Goal: Transaction & Acquisition: Purchase product/service

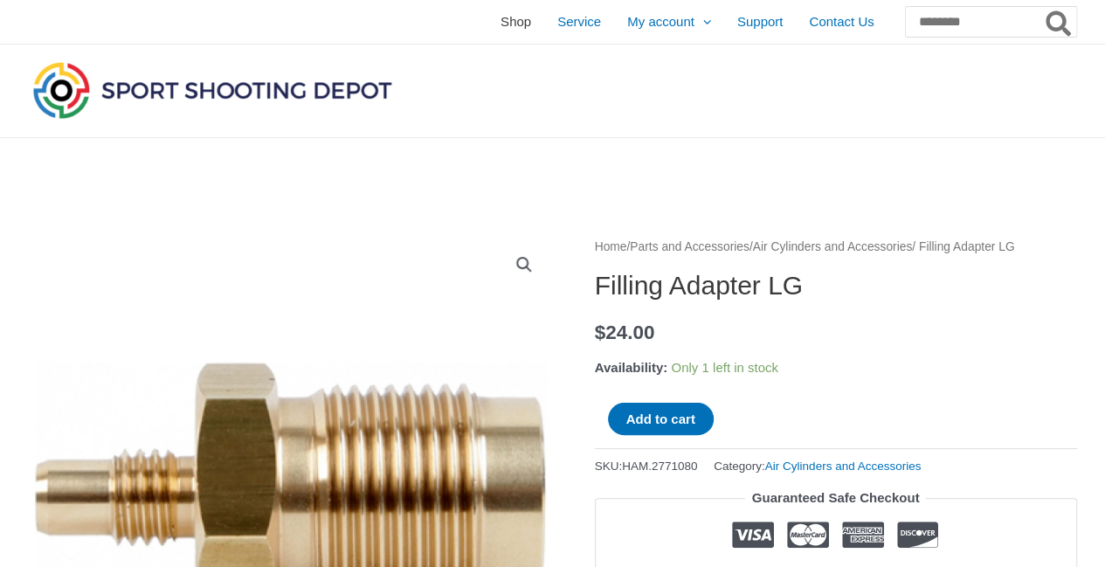
click at [500, 22] on span "Shop" at bounding box center [515, 22] width 31 height 44
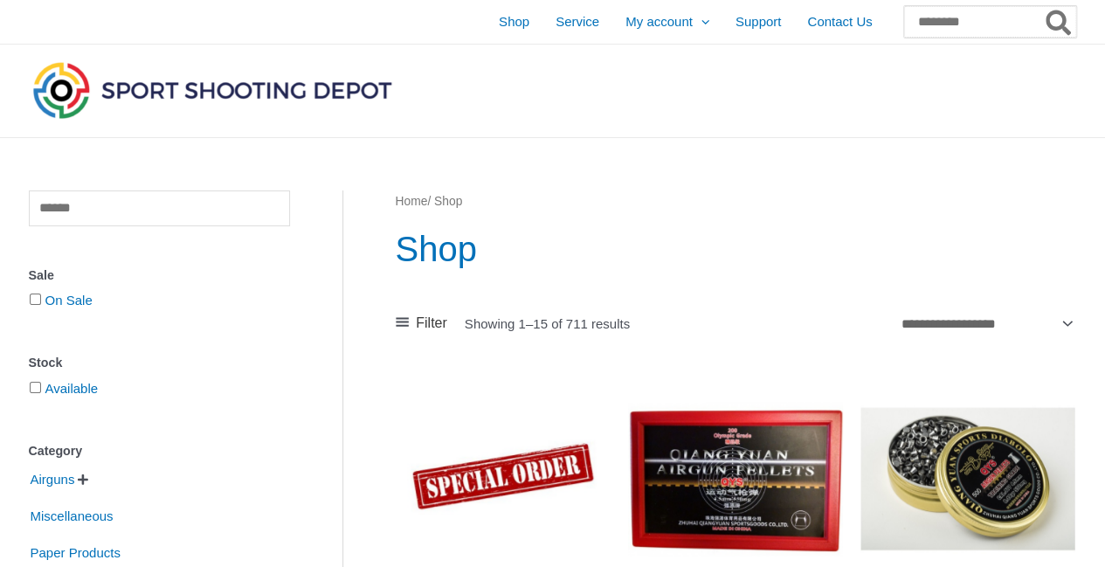
click at [941, 14] on input "Search for:" at bounding box center [990, 21] width 172 height 31
paste input "**********"
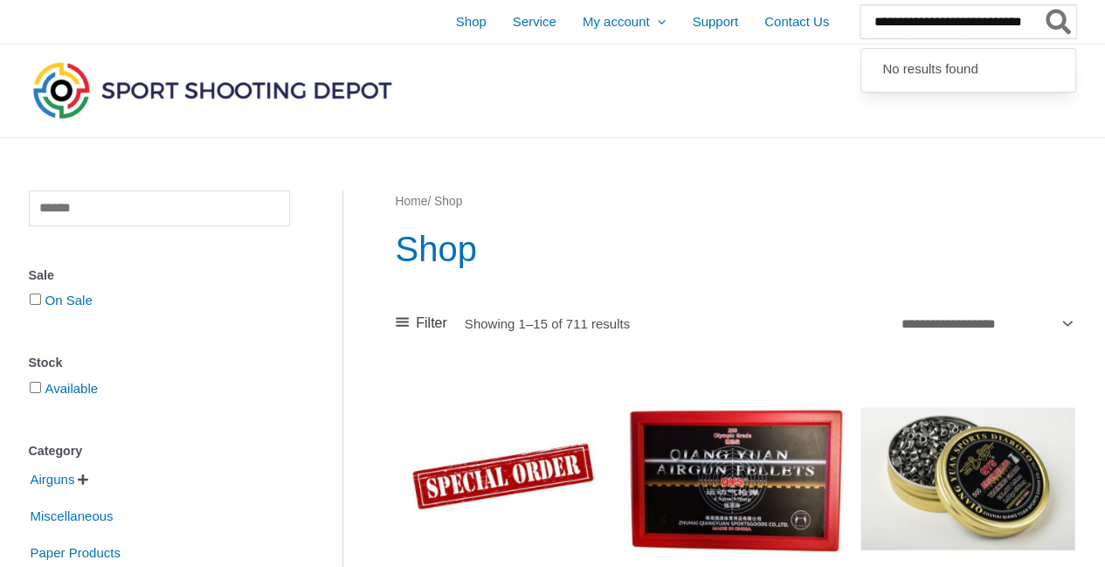
type input "**********"
click at [1070, 21] on icon "Search" at bounding box center [1057, 23] width 25 height 28
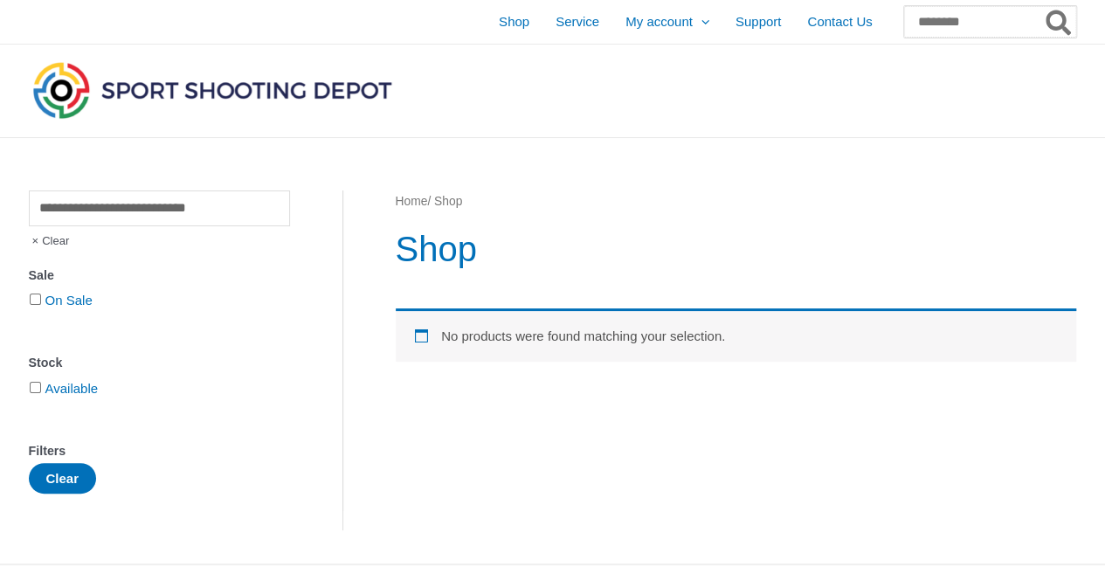
click at [917, 24] on input "Search for:" at bounding box center [990, 21] width 172 height 31
type input "**********"
click at [1042, 6] on button "Search" at bounding box center [1059, 21] width 34 height 31
click at [926, 23] on input "Search for:" at bounding box center [990, 21] width 172 height 31
type input "*******"
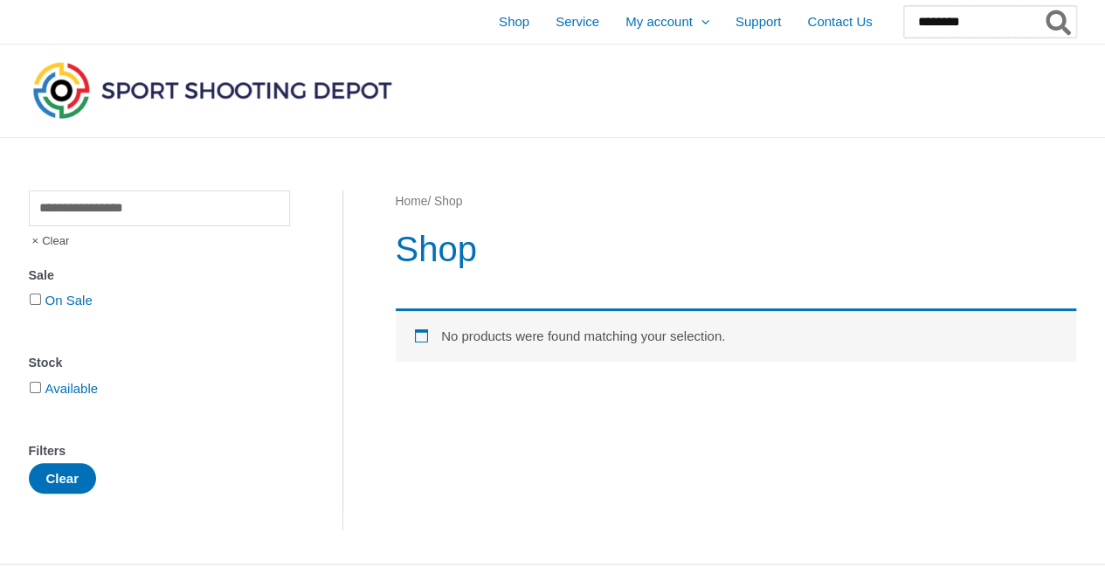
click at [1042, 6] on button "Search" at bounding box center [1059, 21] width 34 height 31
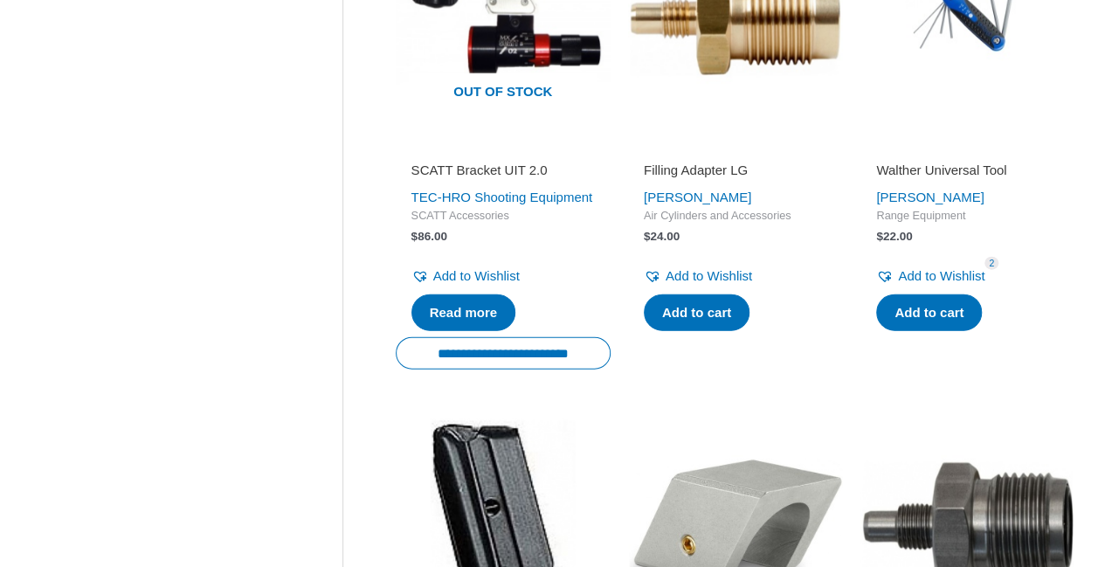
scroll to position [1970, 0]
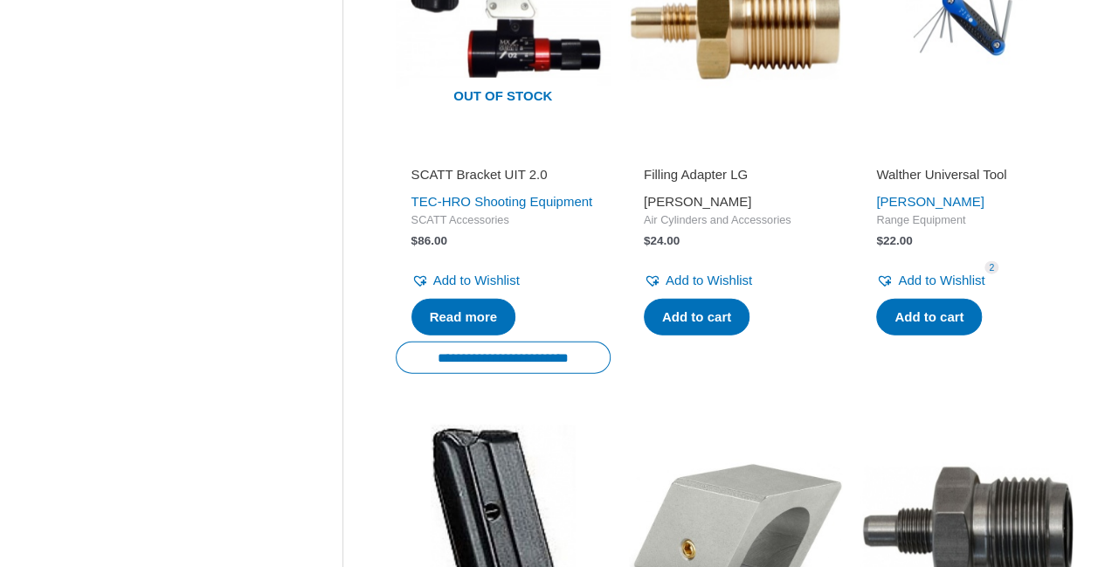
click at [668, 209] on link "[PERSON_NAME]" at bounding box center [697, 201] width 107 height 15
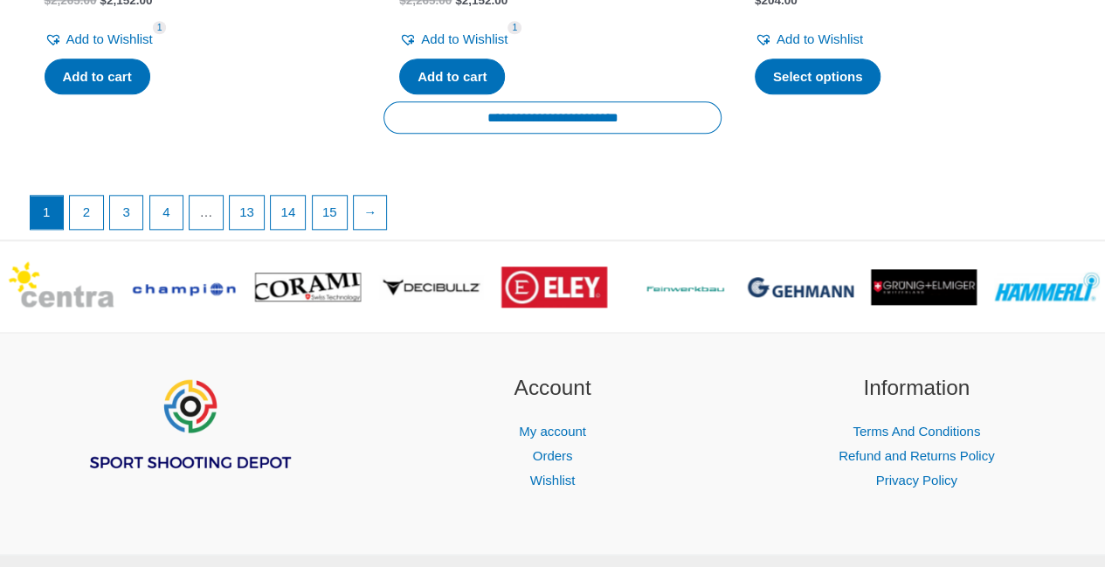
scroll to position [4248, 0]
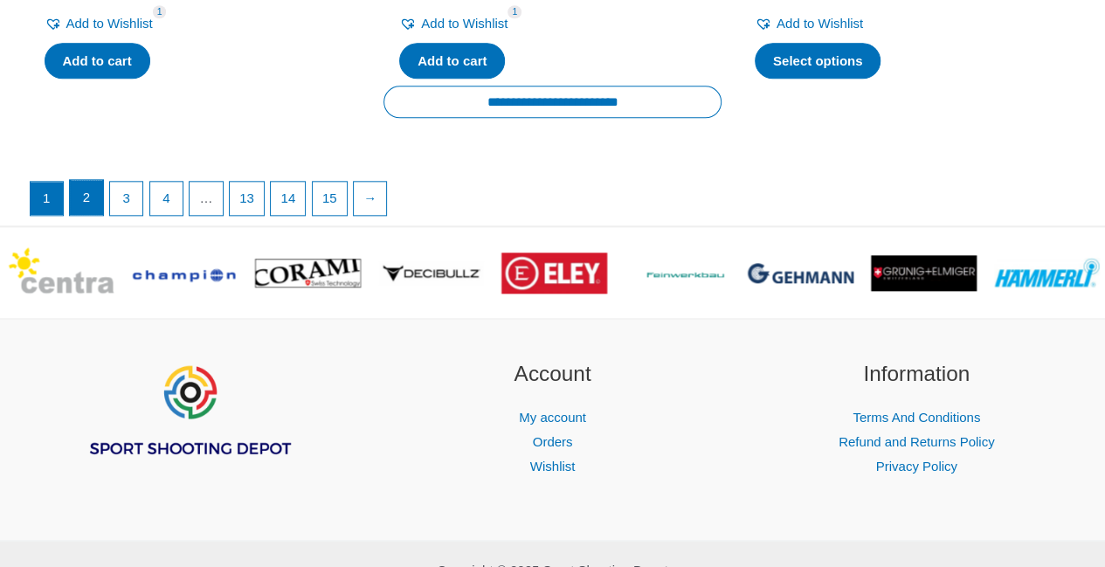
click at [86, 215] on link "2" at bounding box center [86, 197] width 33 height 35
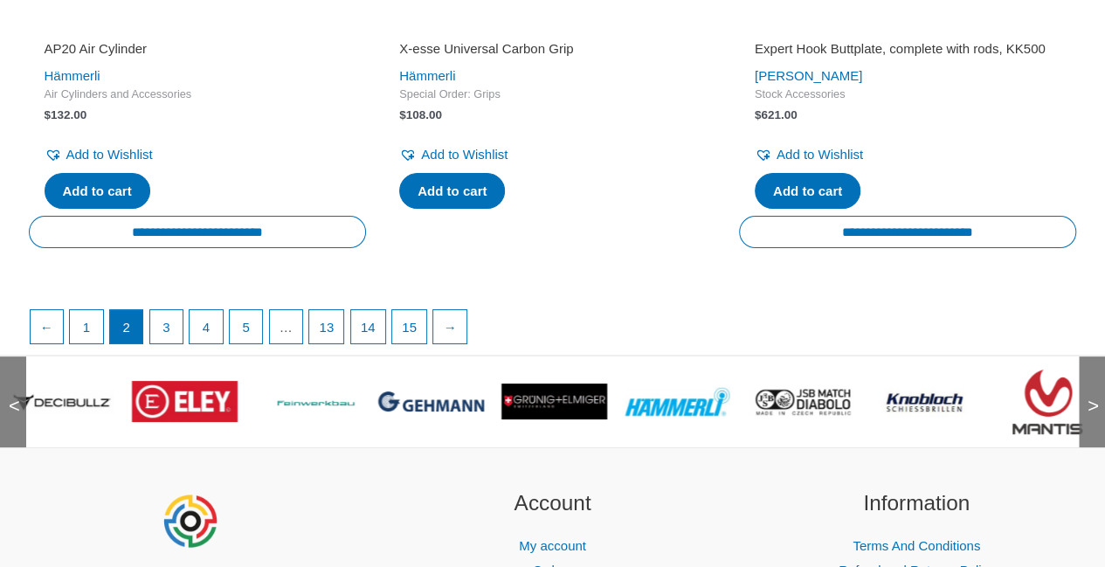
scroll to position [3151, 0]
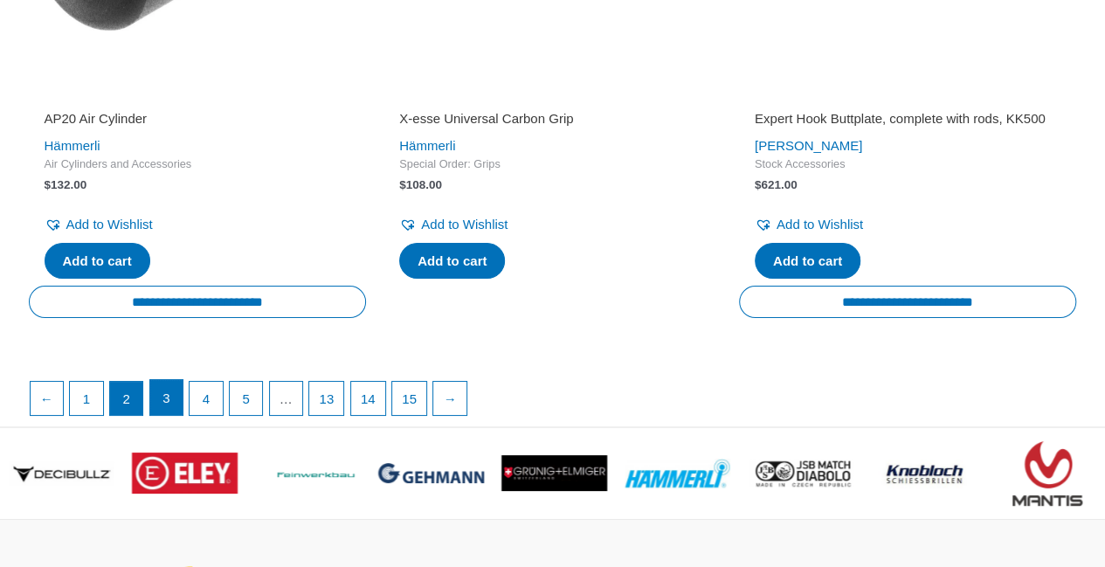
click at [162, 411] on link "3" at bounding box center [166, 397] width 33 height 35
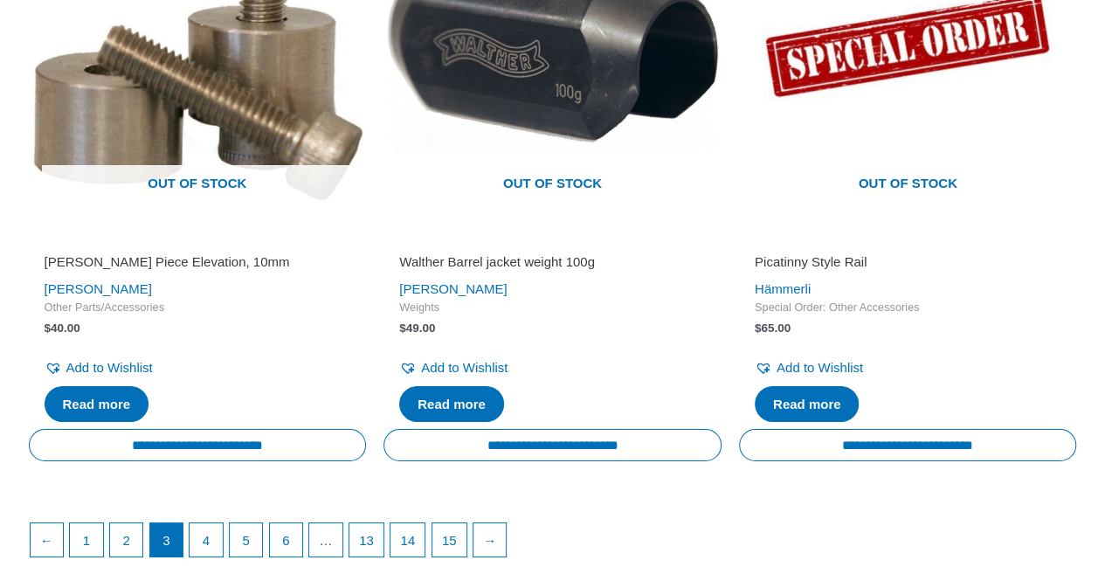
scroll to position [2964, 0]
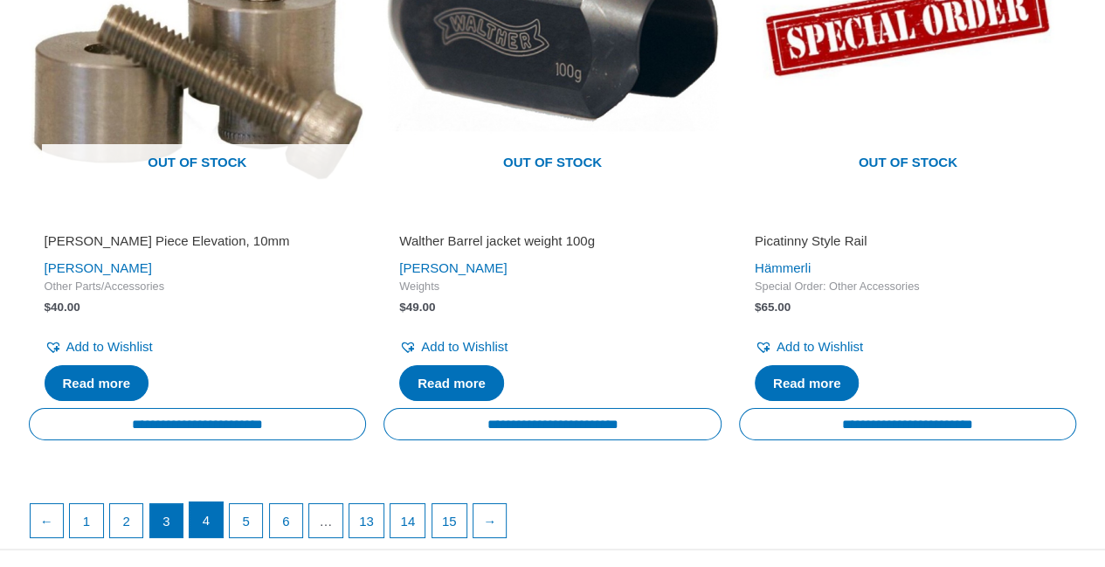
click at [208, 517] on link "4" at bounding box center [205, 519] width 33 height 35
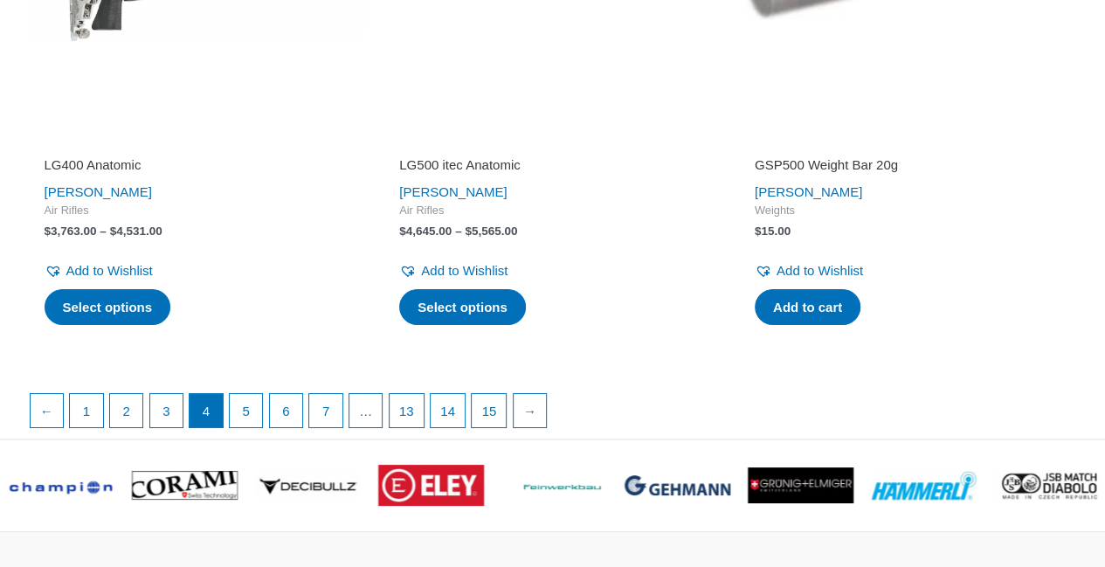
scroll to position [3233, 0]
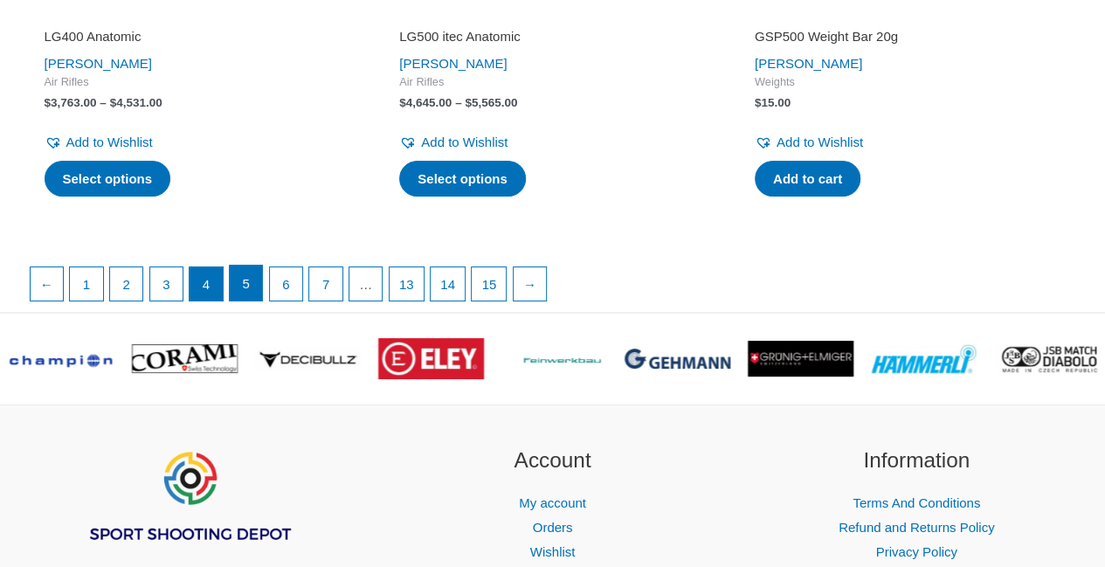
click at [241, 283] on link "5" at bounding box center [246, 282] width 33 height 35
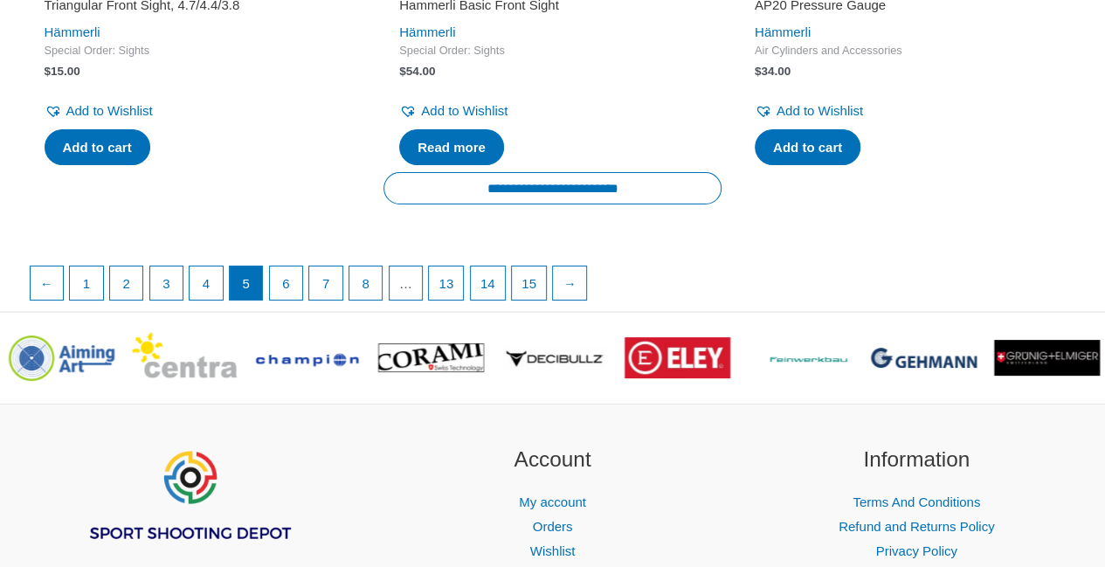
scroll to position [3205, 0]
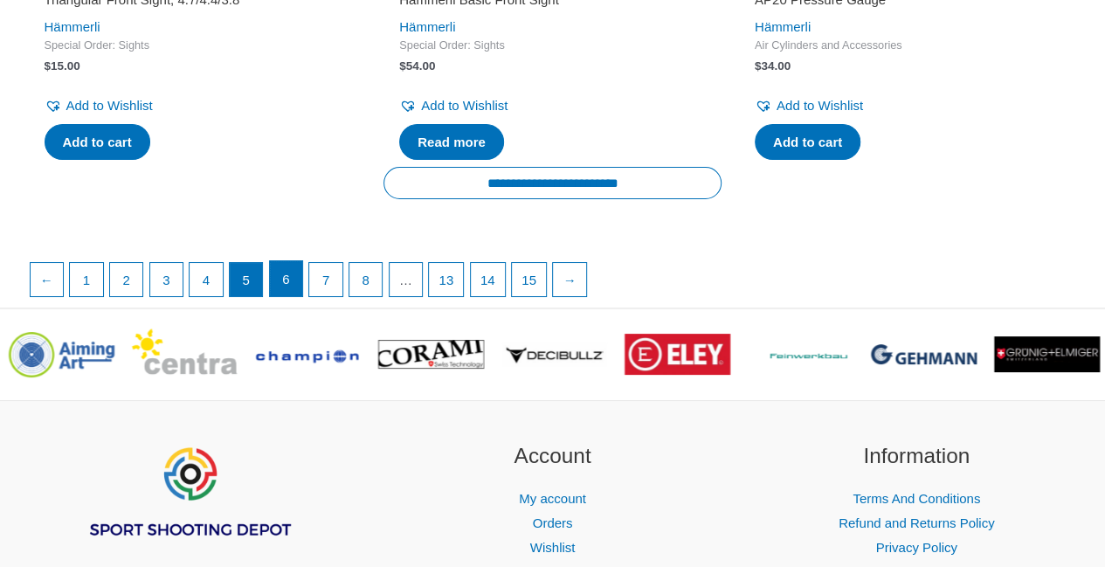
click at [285, 279] on link "6" at bounding box center [286, 278] width 33 height 35
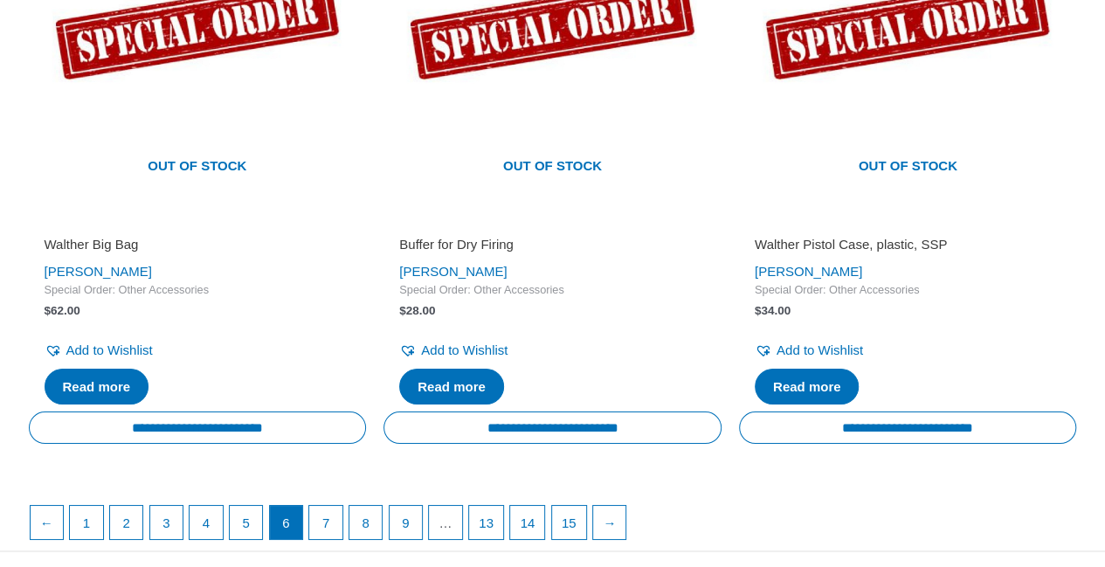
scroll to position [3037, 0]
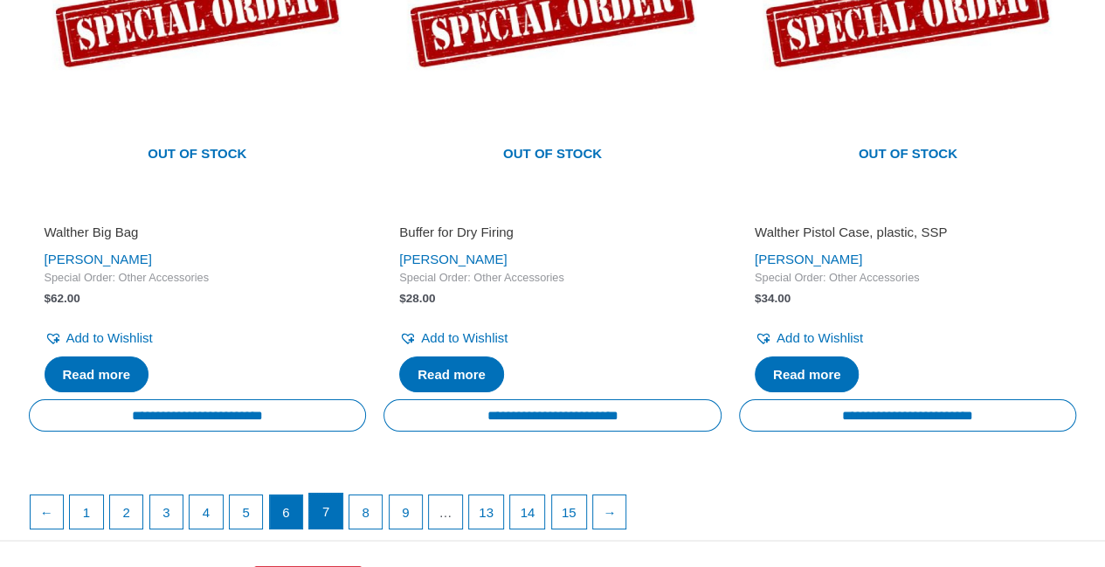
click at [327, 506] on link "7" at bounding box center [325, 510] width 33 height 35
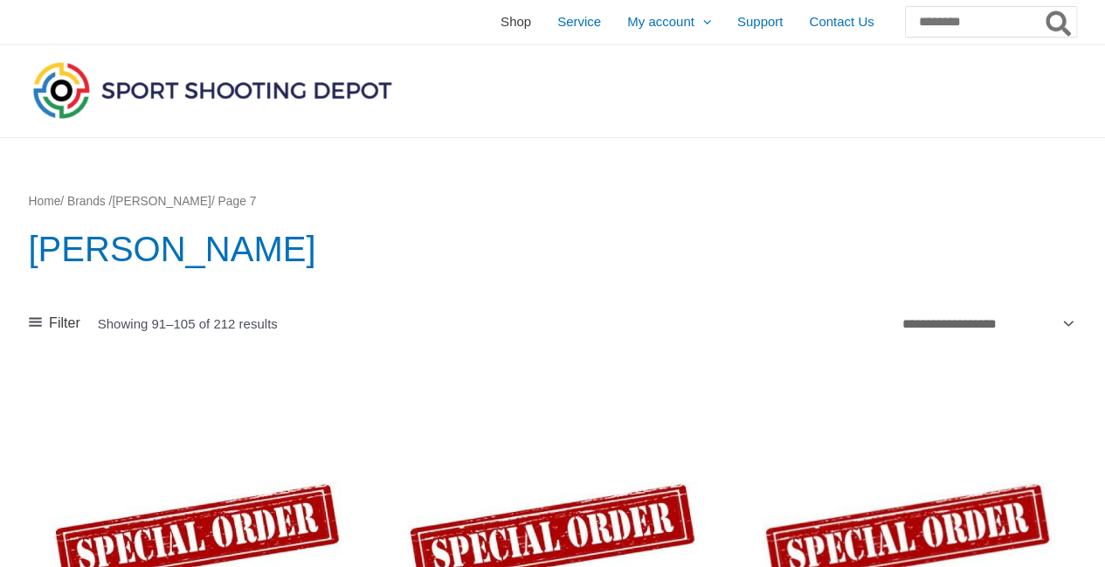
click at [500, 24] on span "Shop" at bounding box center [515, 22] width 31 height 44
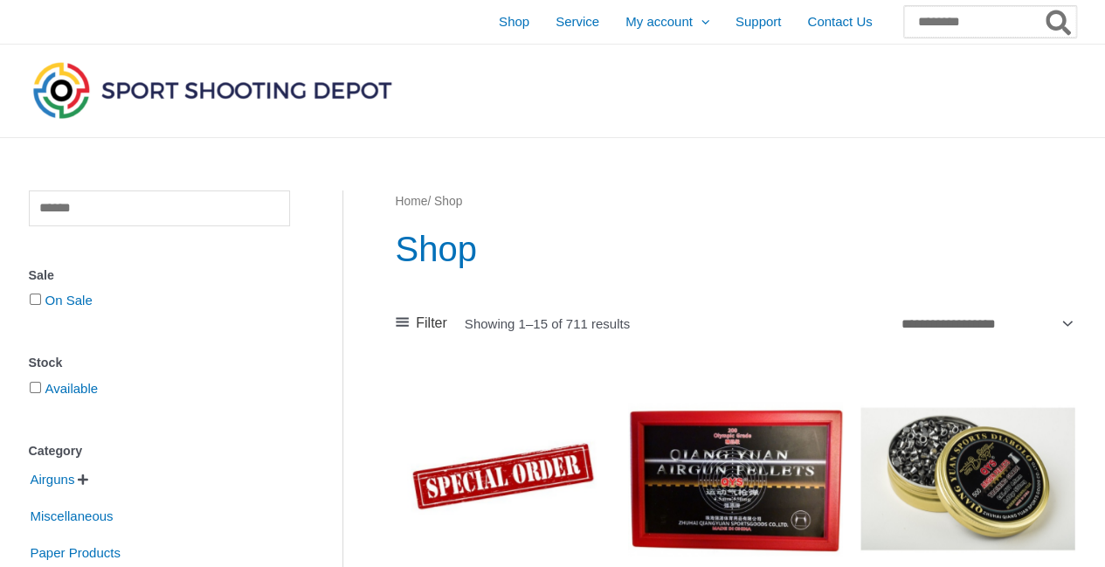
click at [904, 22] on input "Search for:" at bounding box center [990, 21] width 172 height 31
paste input "**********"
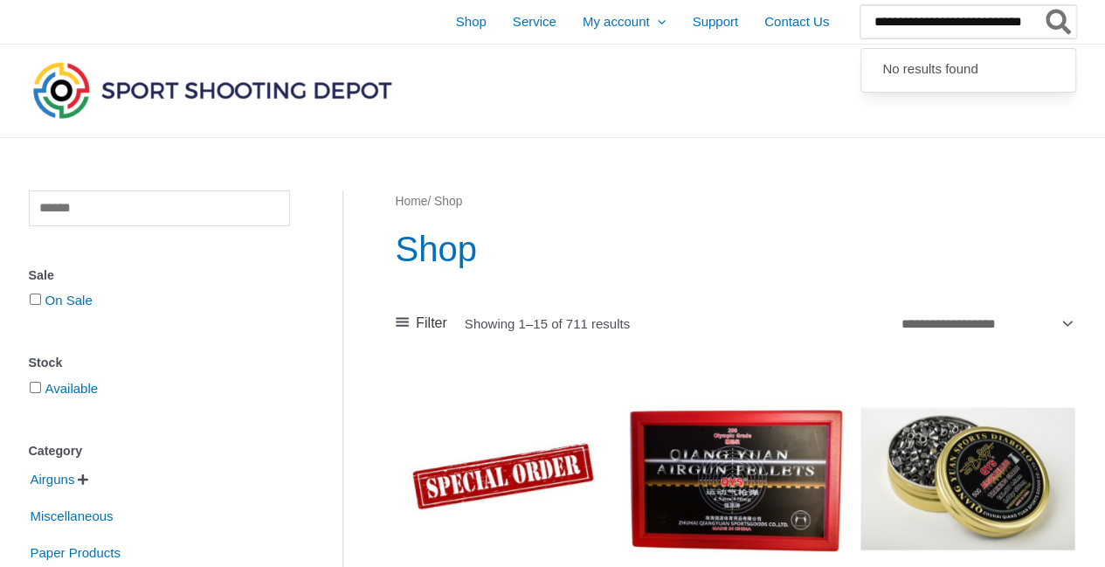
type input "**********"
click at [513, 29] on span "Service" at bounding box center [535, 22] width 44 height 44
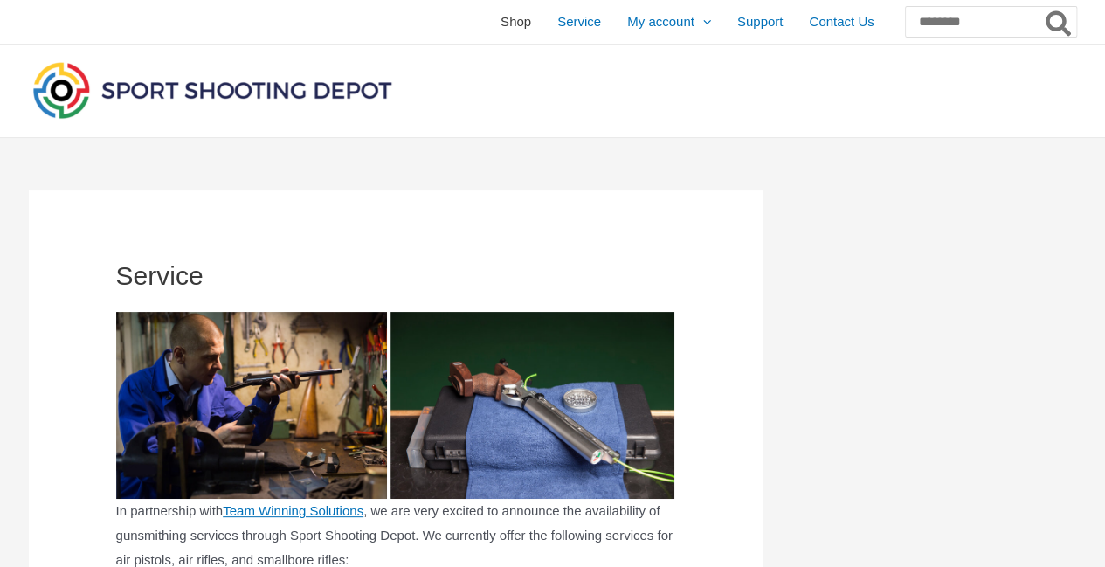
click at [500, 18] on span "Shop" at bounding box center [515, 22] width 31 height 44
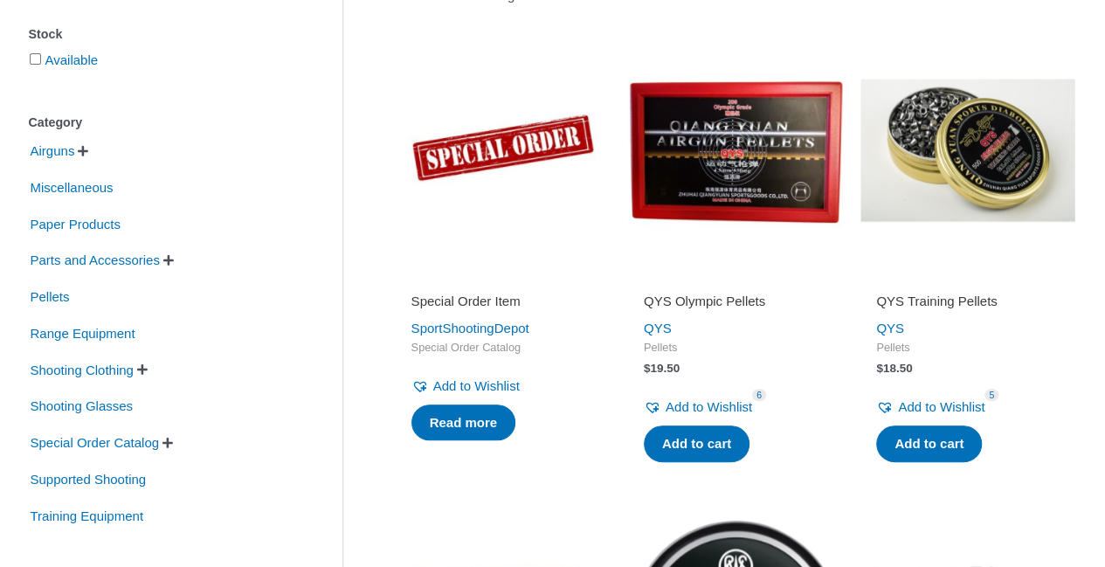
scroll to position [310, 0]
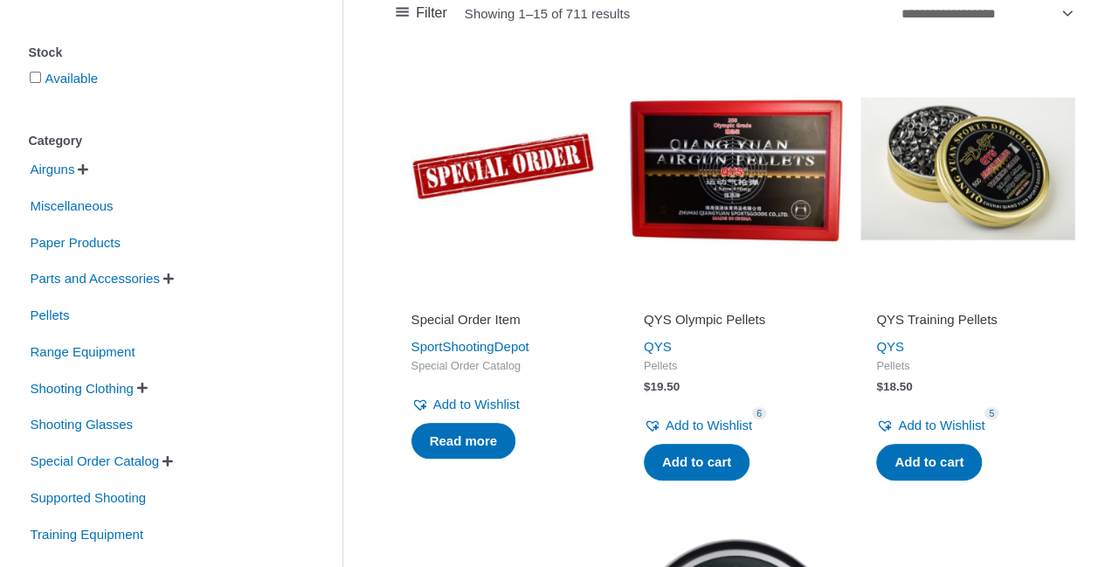
click at [174, 278] on span "" at bounding box center [168, 278] width 10 height 12
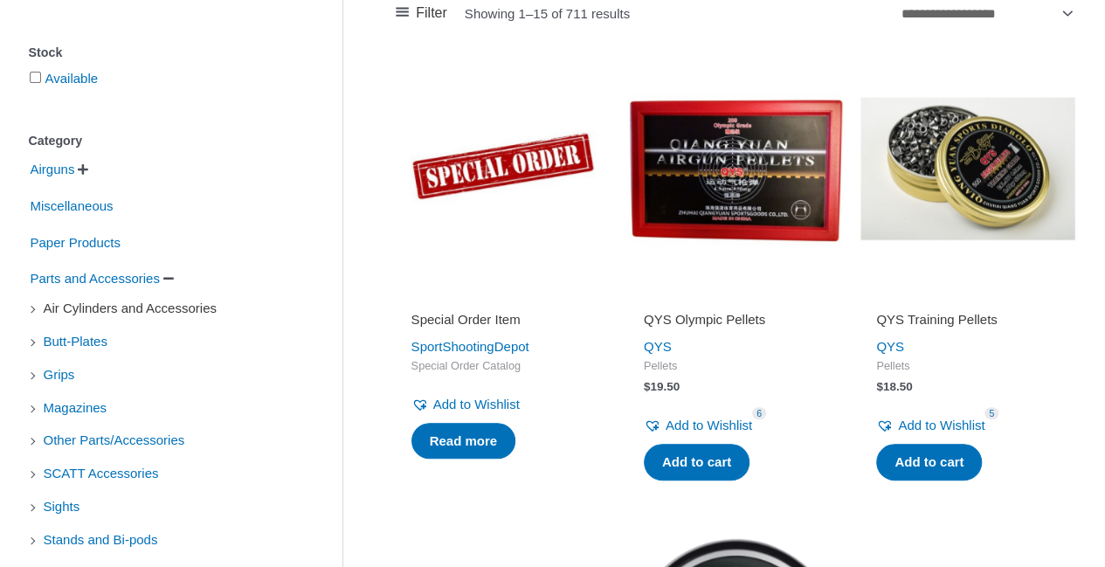
click at [149, 312] on span "Air Cylinders and Accessories" at bounding box center [130, 308] width 176 height 30
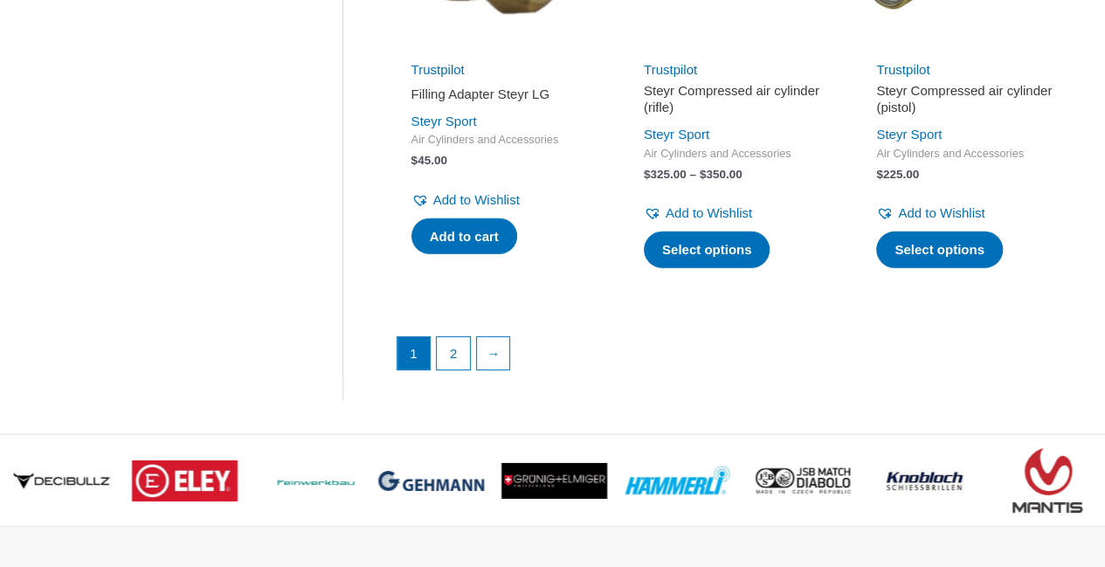
scroll to position [2581, 0]
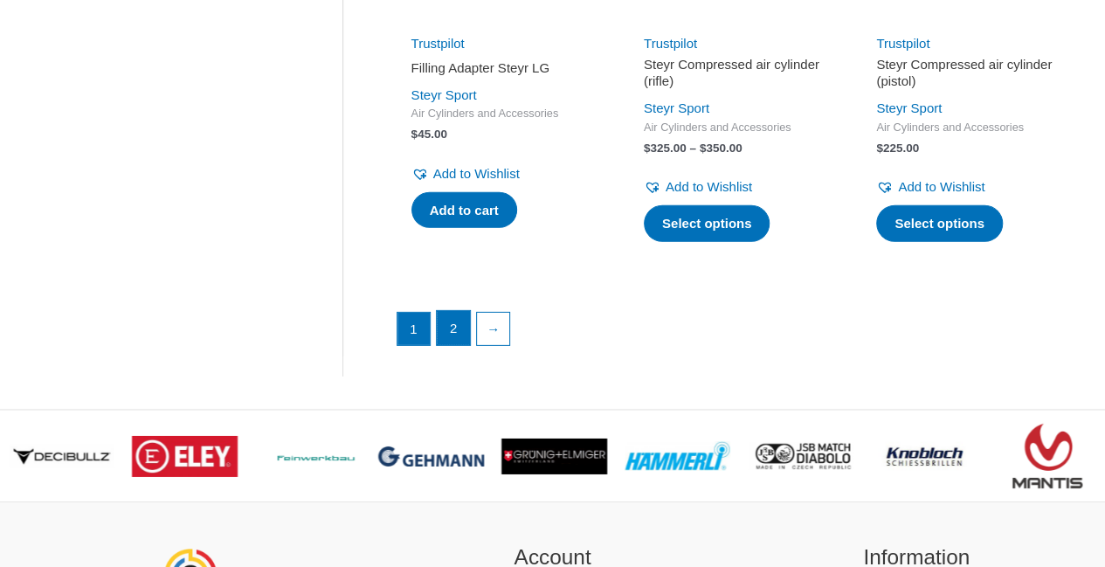
click at [451, 332] on link "2" at bounding box center [453, 328] width 33 height 35
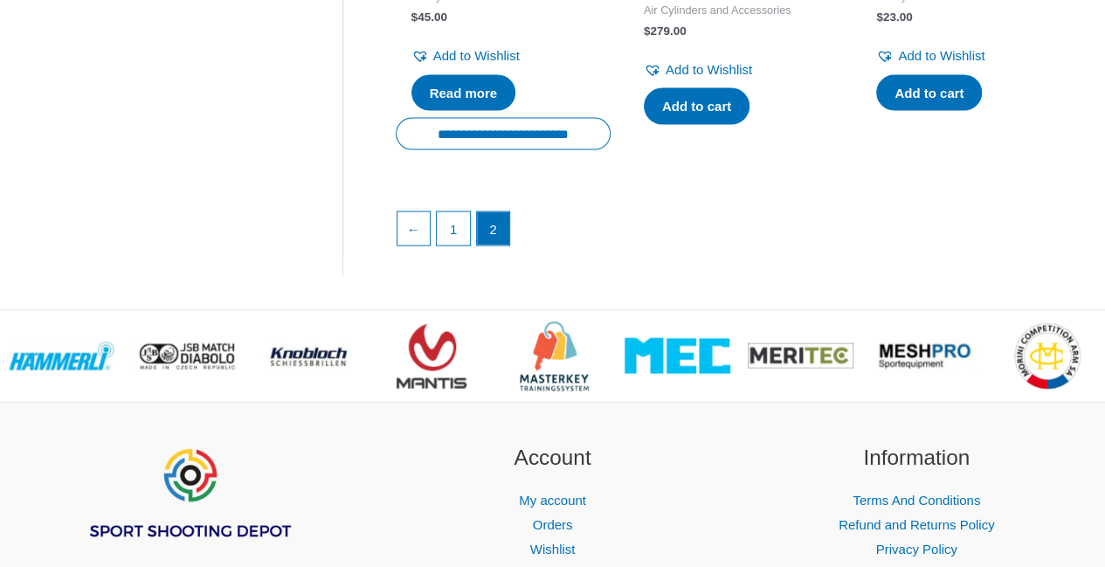
scroll to position [1588, 0]
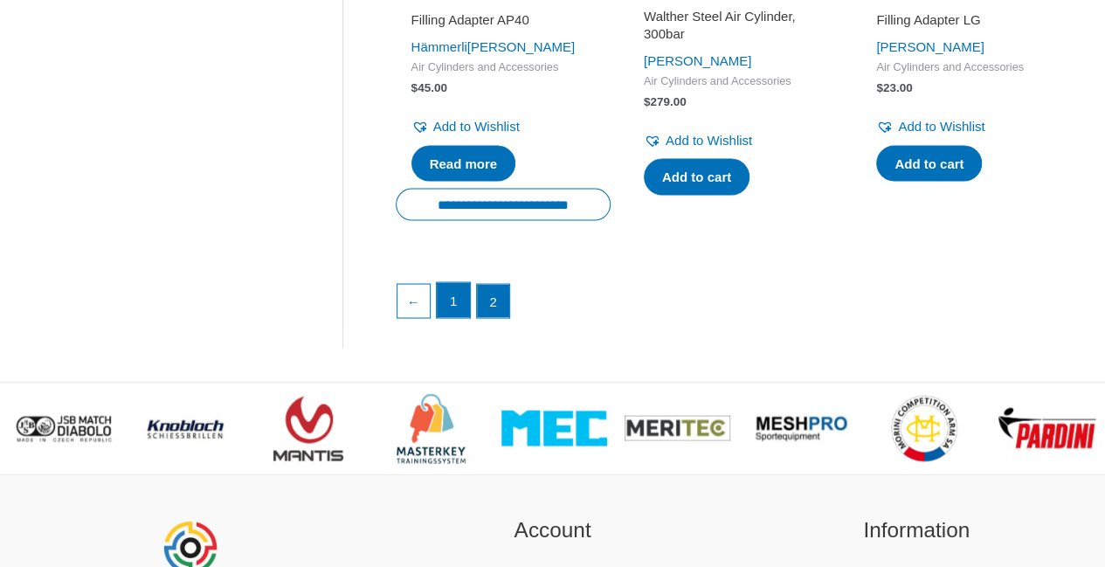
click at [449, 313] on link "1" at bounding box center [453, 299] width 33 height 35
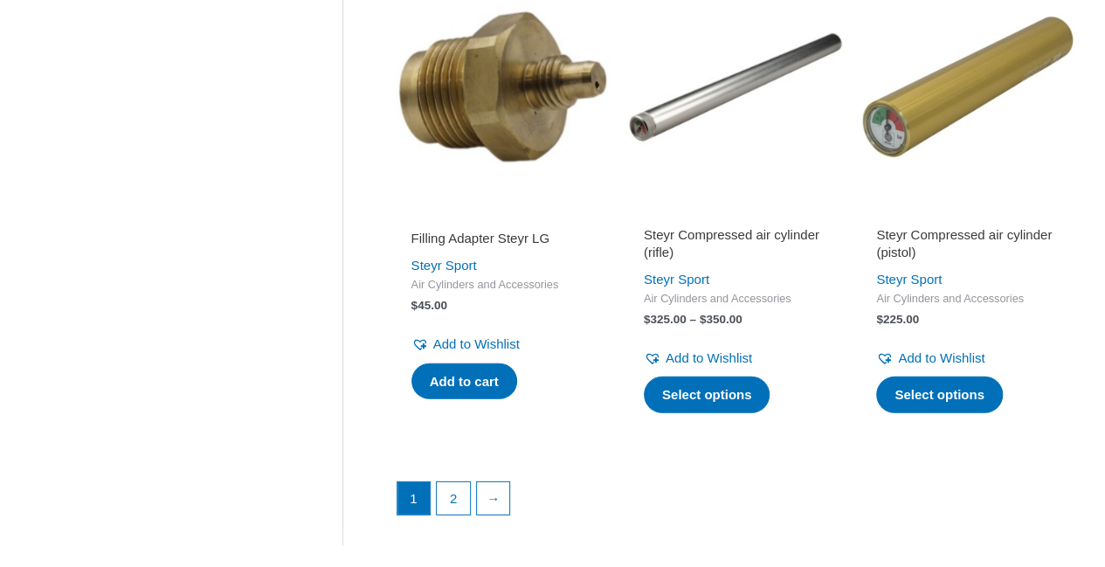
scroll to position [2389, 0]
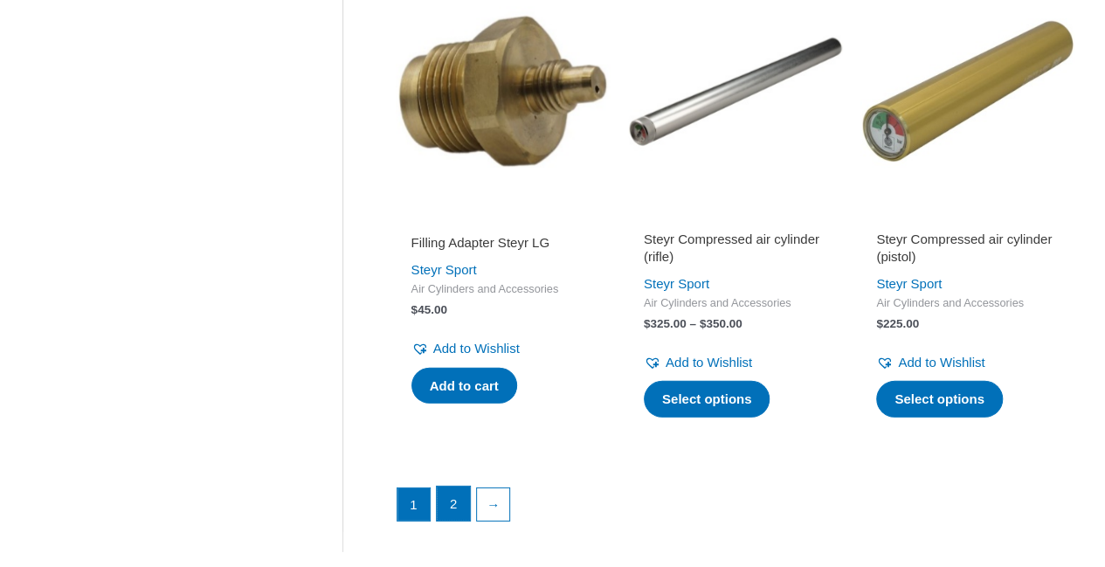
click at [454, 493] on link "2" at bounding box center [453, 503] width 33 height 35
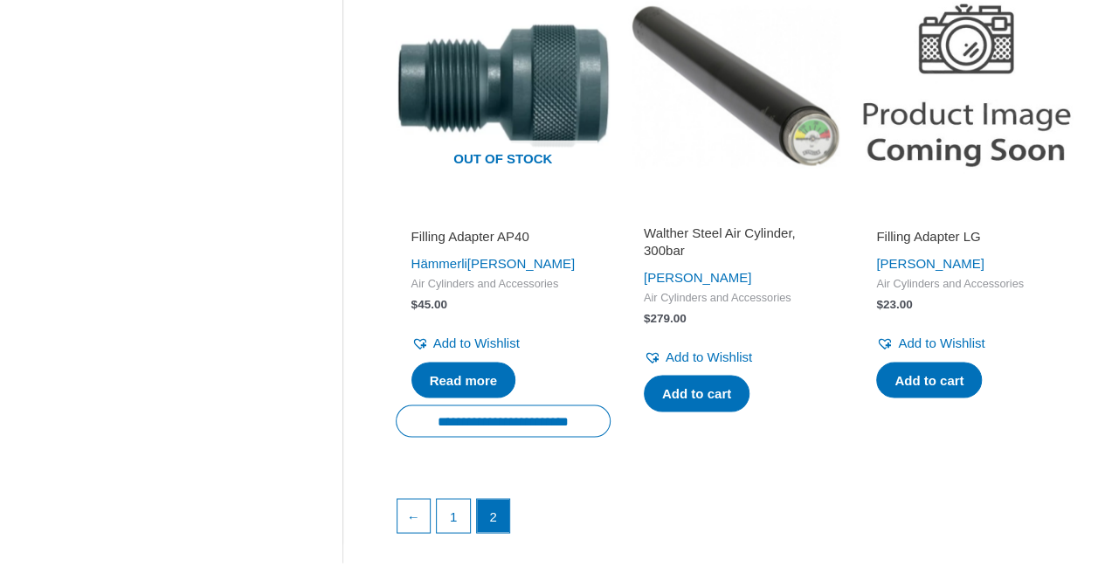
scroll to position [1385, 0]
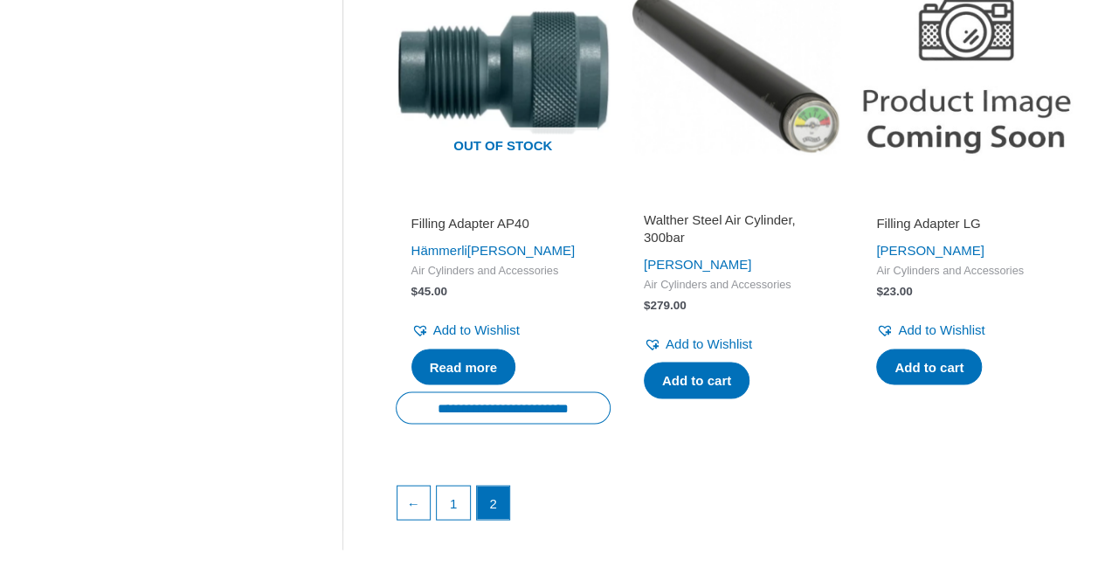
drag, startPoint x: 667, startPoint y: 224, endPoint x: 665, endPoint y: 465, distance: 240.2
click at [690, 229] on h2 "Walther Steel Air Cylinder, 300bar" at bounding box center [735, 228] width 183 height 34
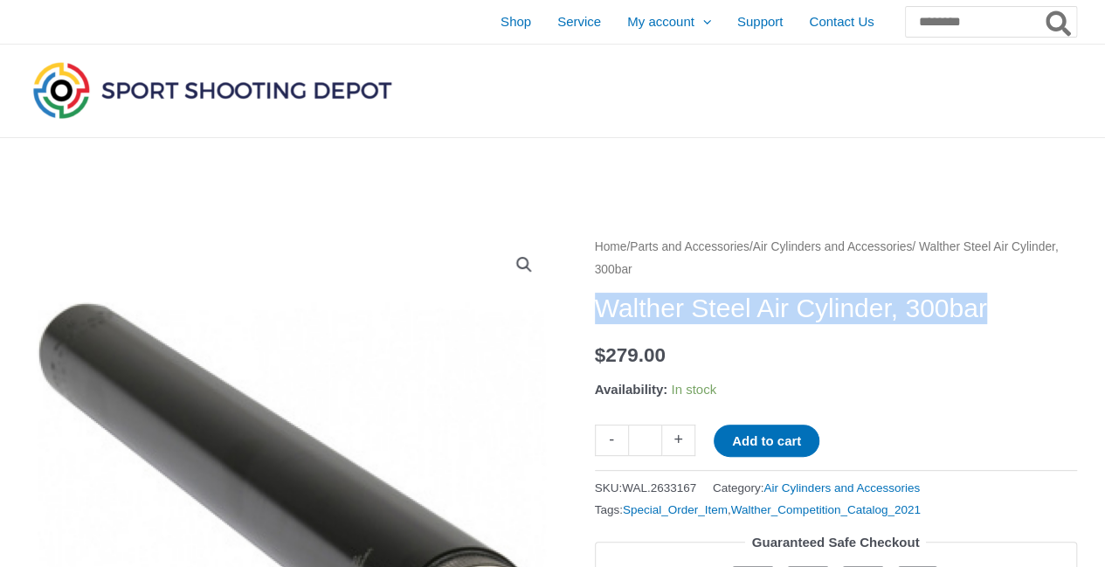
drag, startPoint x: 596, startPoint y: 310, endPoint x: 1057, endPoint y: 315, distance: 461.1
click at [1057, 315] on h1 "Walther Steel Air Cylinder, 300bar" at bounding box center [836, 308] width 482 height 31
copy h1 "Walther Steel Air Cylinder, 300bar"
